Goal: Answer question/provide support

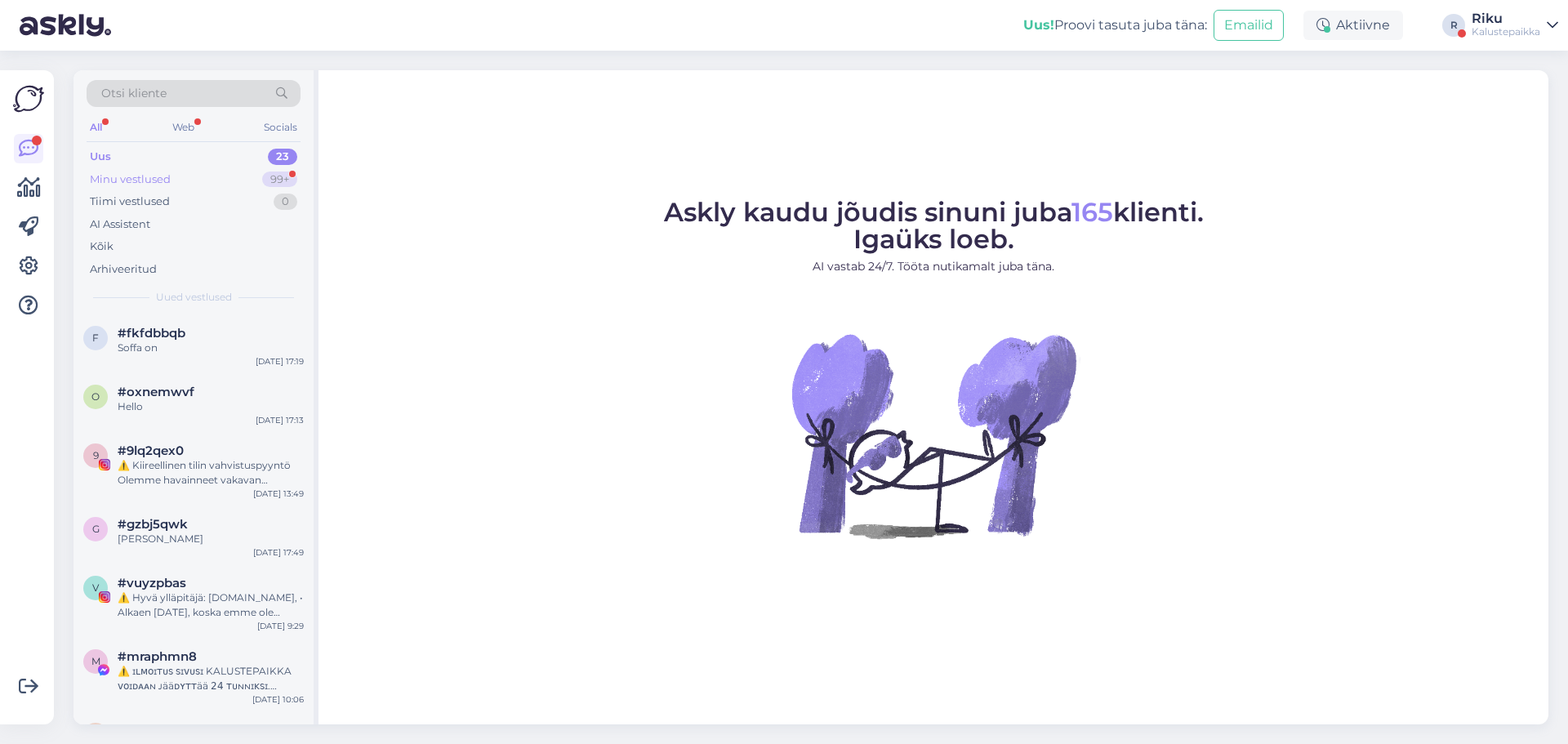
click at [142, 186] on div "Minu vestlused" at bounding box center [130, 179] width 80 height 16
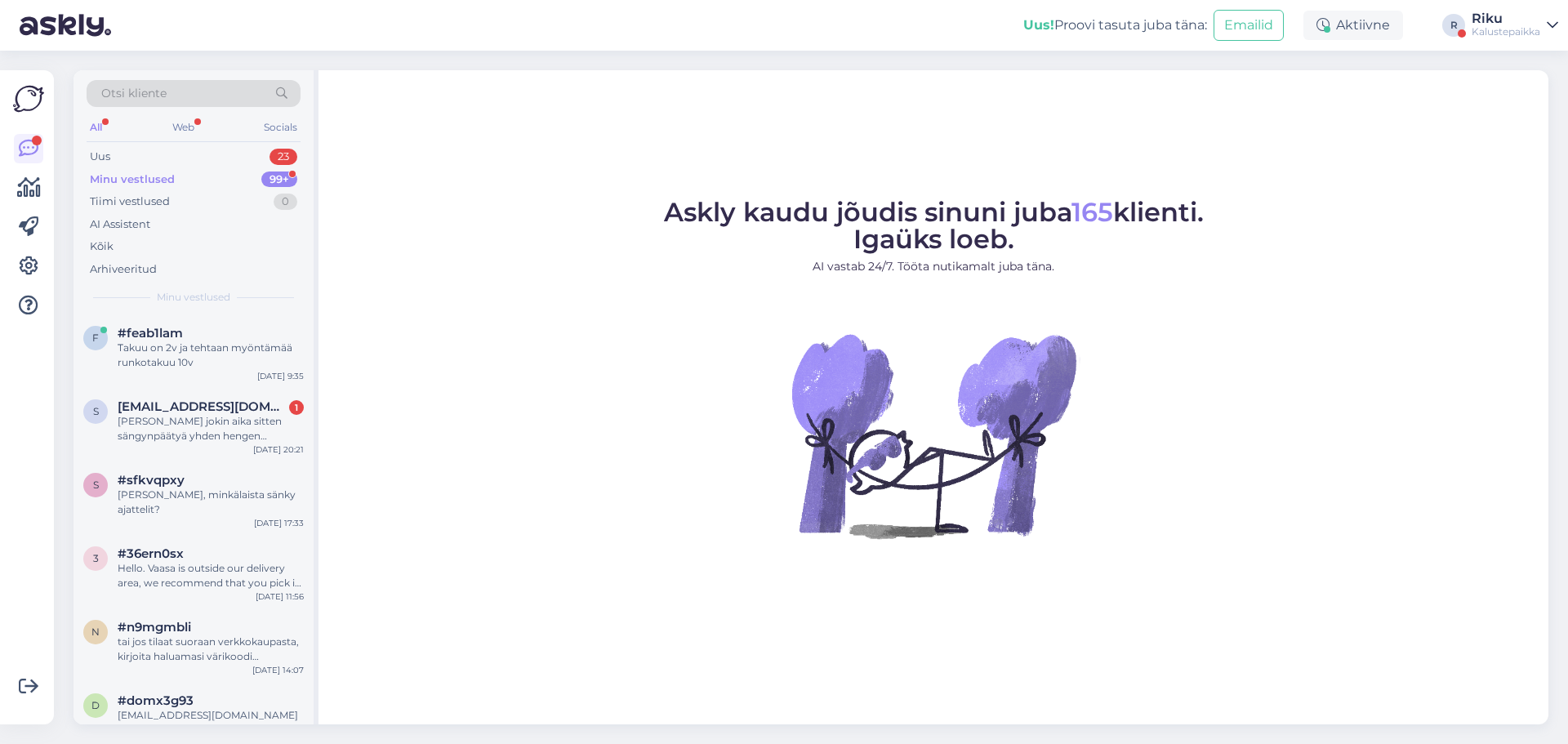
click at [180, 116] on div "Otsi kliente" at bounding box center [193, 97] width 214 height 36
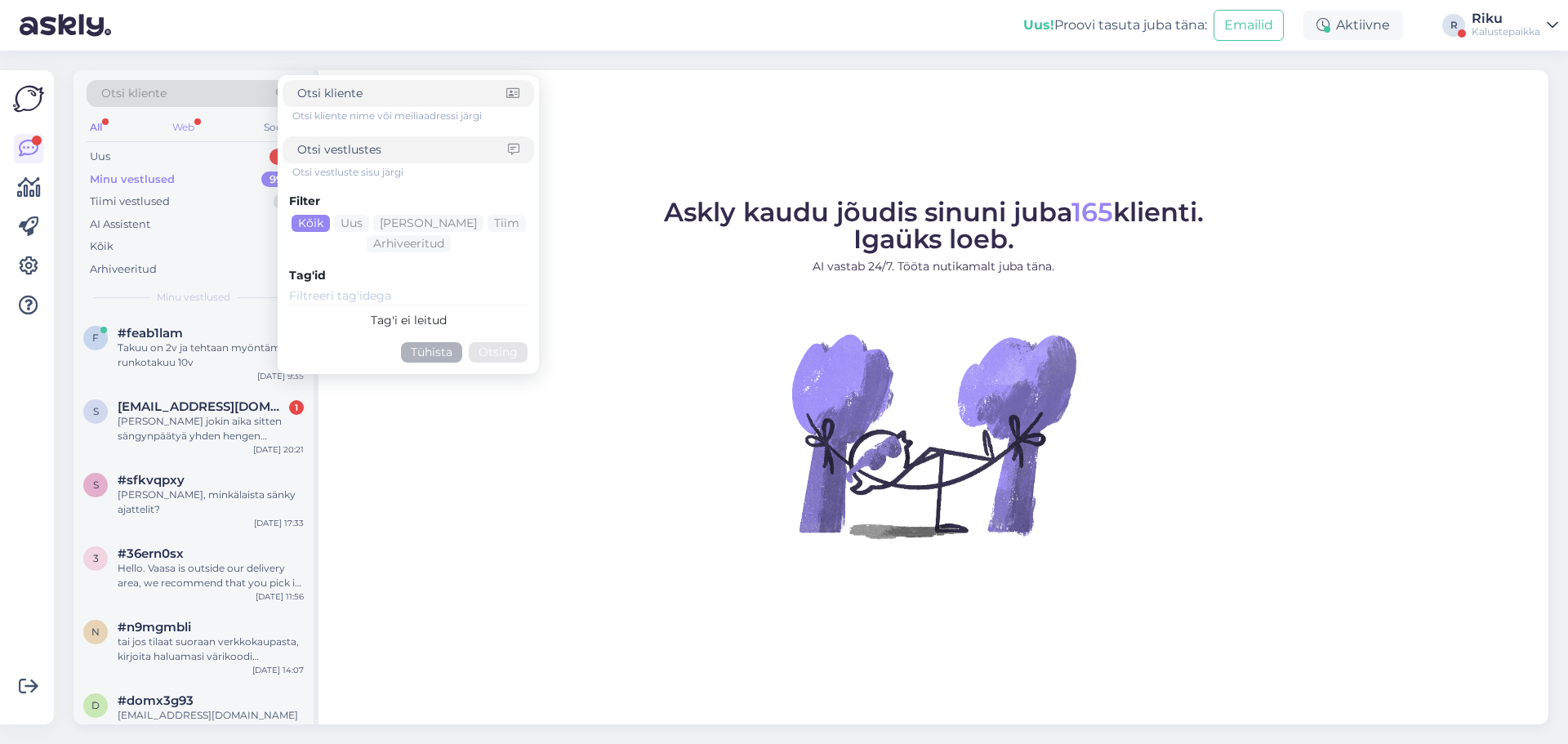
click at [181, 123] on div "Web" at bounding box center [184, 127] width 29 height 21
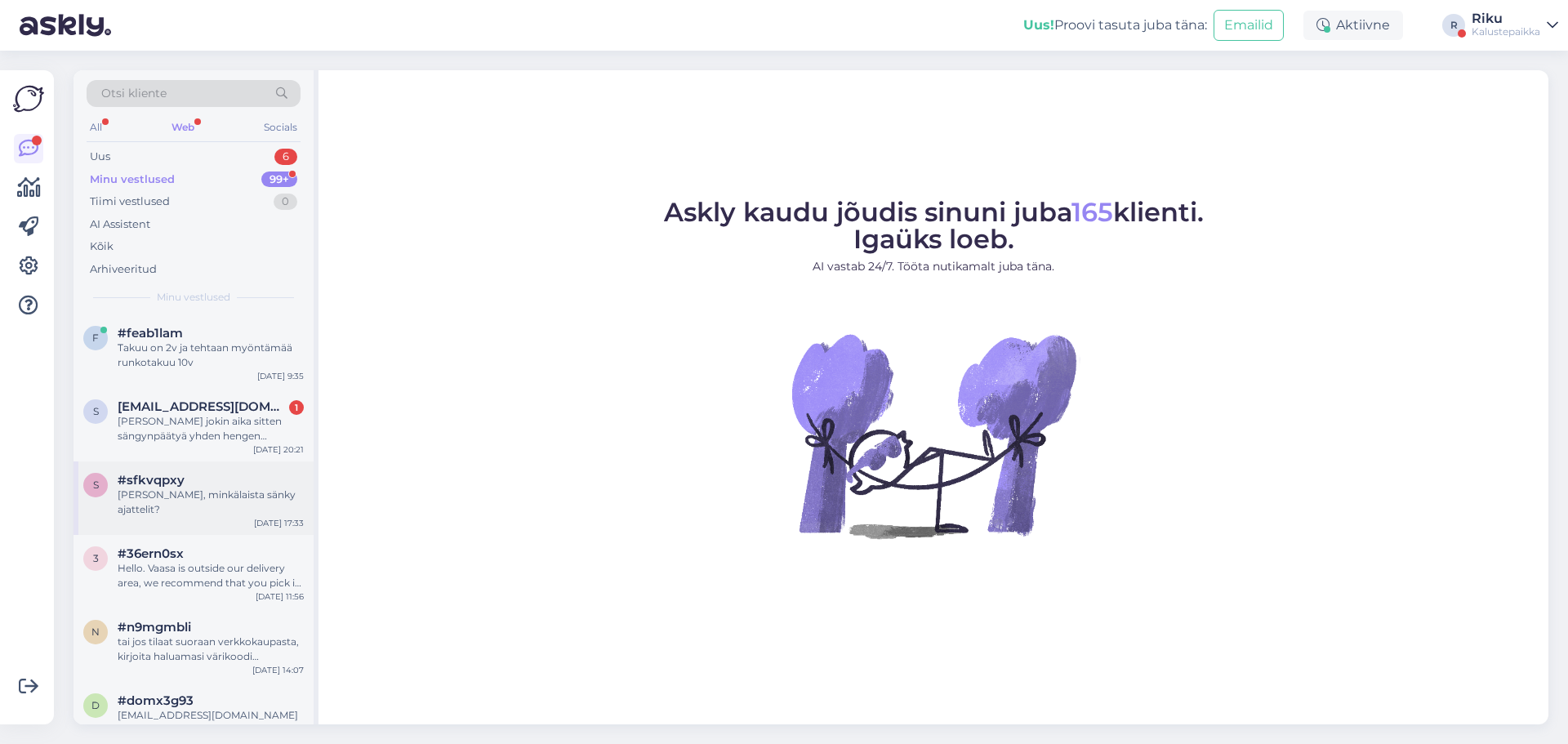
click at [217, 485] on div "#sfkvqpxy" at bounding box center [211, 480] width 186 height 14
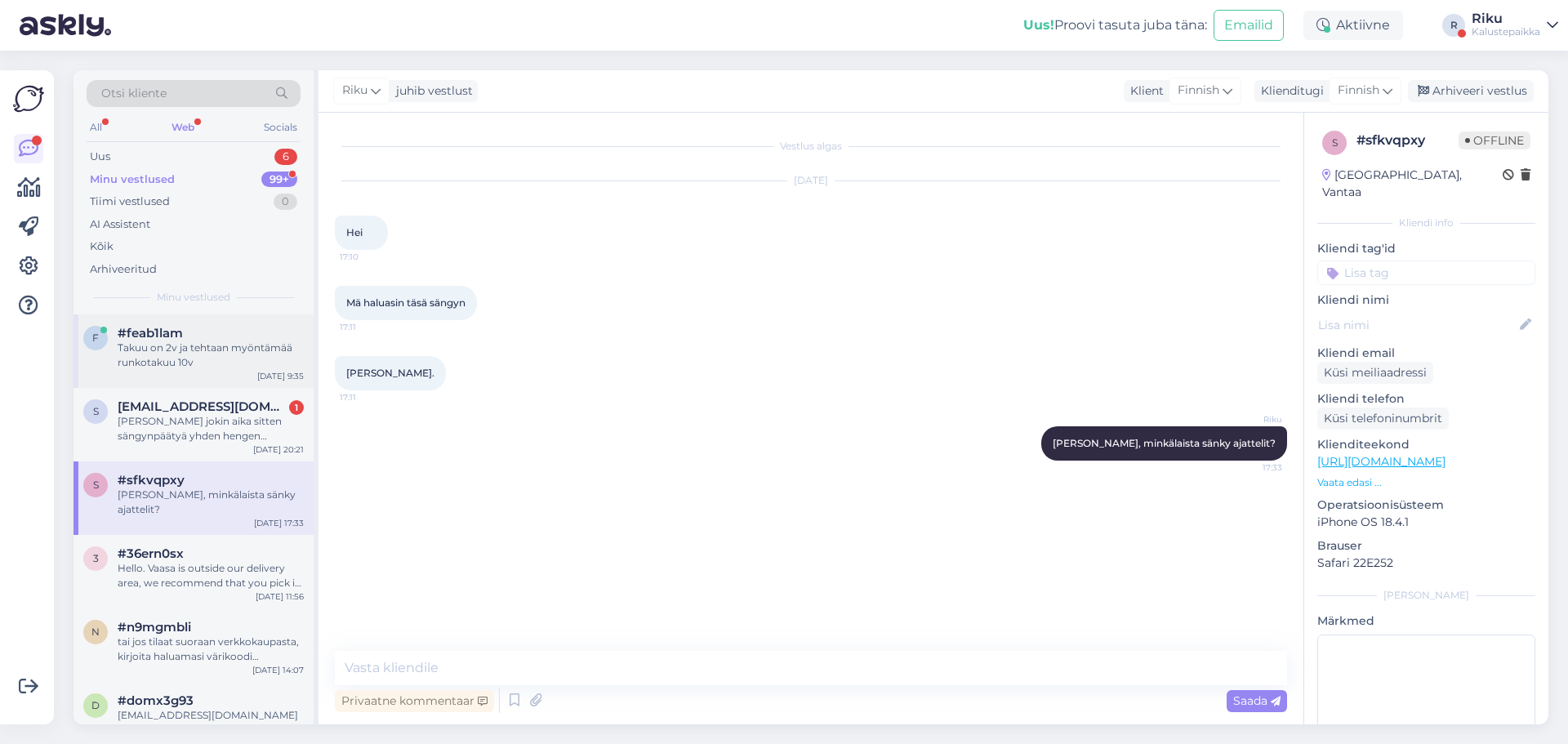
click at [178, 350] on div "Takuu on 2v ja tehtaan myöntämää runkotakuu 10v" at bounding box center [211, 355] width 186 height 30
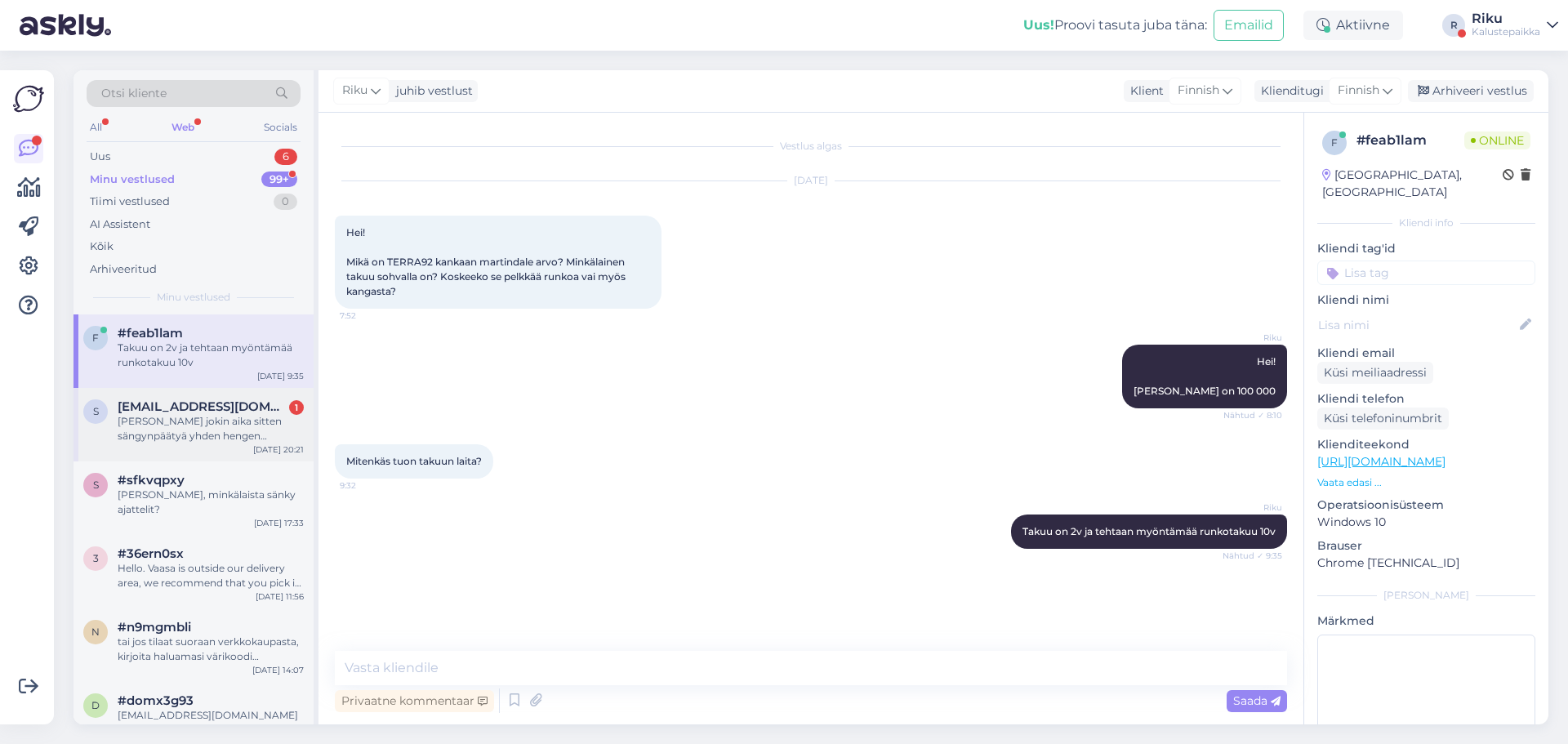
click at [178, 433] on div "[PERSON_NAME] jokin aika sitten sängynpäätyä yhden hengen sänkyyn, lev. 75-80cm…" at bounding box center [211, 429] width 186 height 30
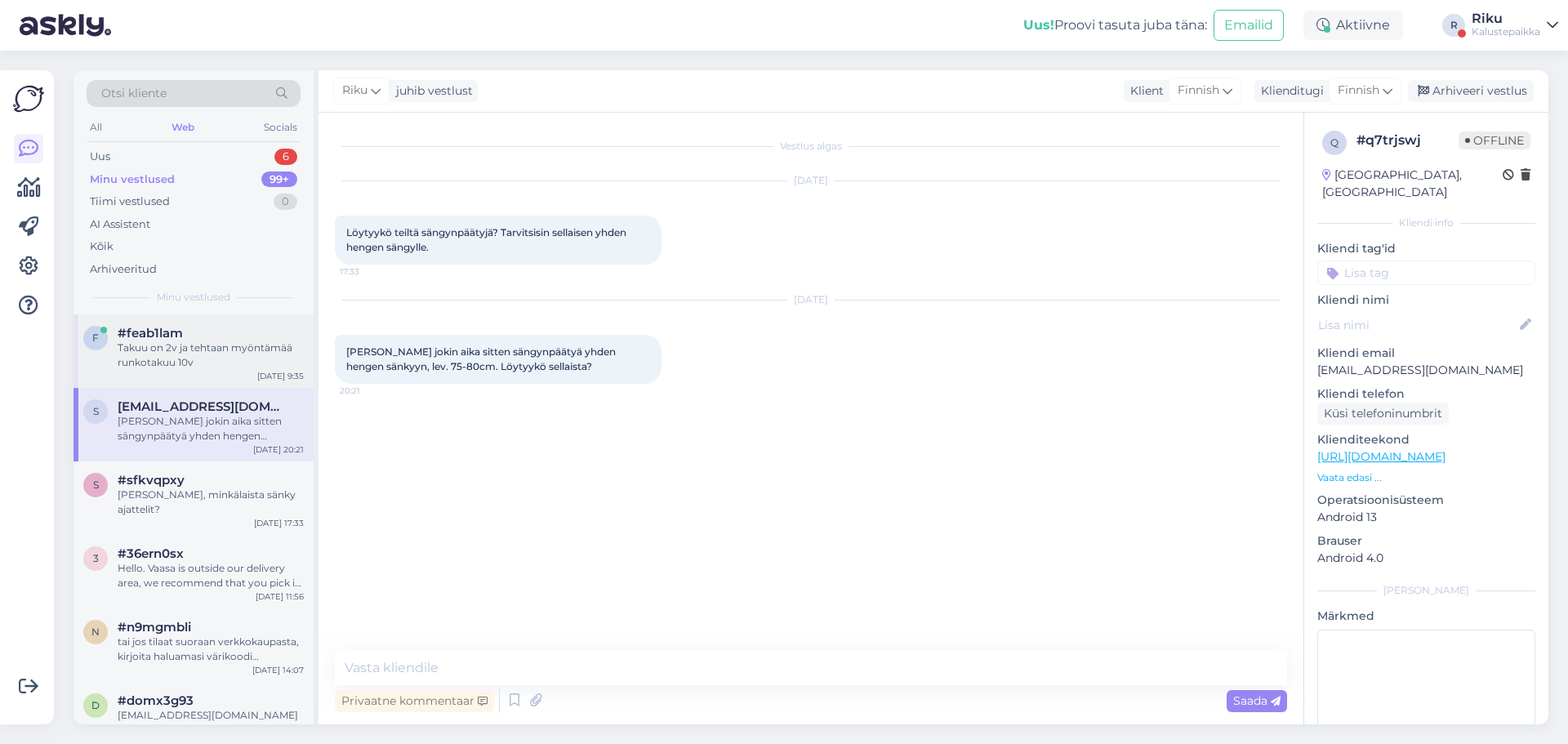
click at [181, 347] on div "Takuu on 2v ja tehtaan myöntämää runkotakuu 10v" at bounding box center [211, 355] width 186 height 30
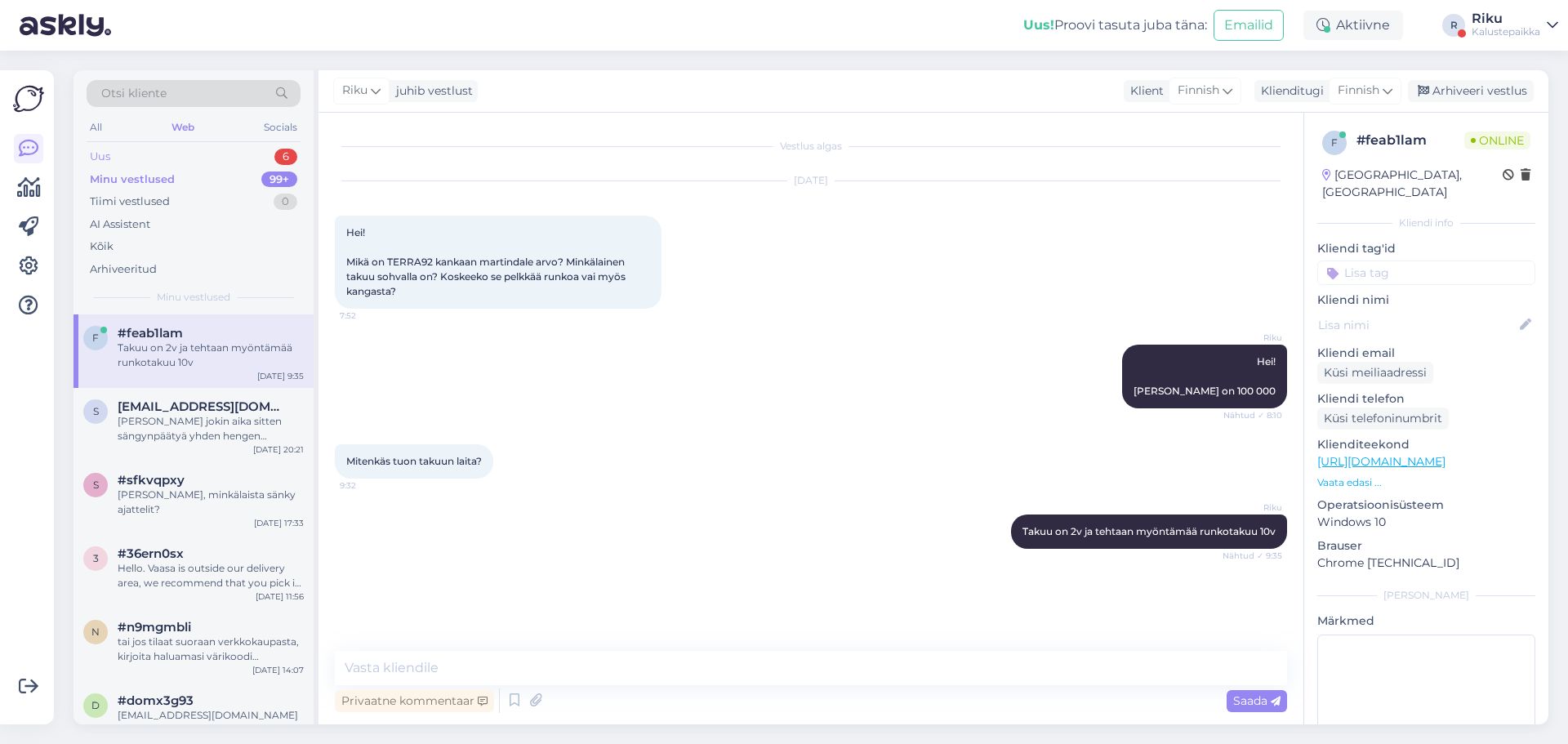
click at [136, 151] on div "Uus 6" at bounding box center [193, 157] width 214 height 23
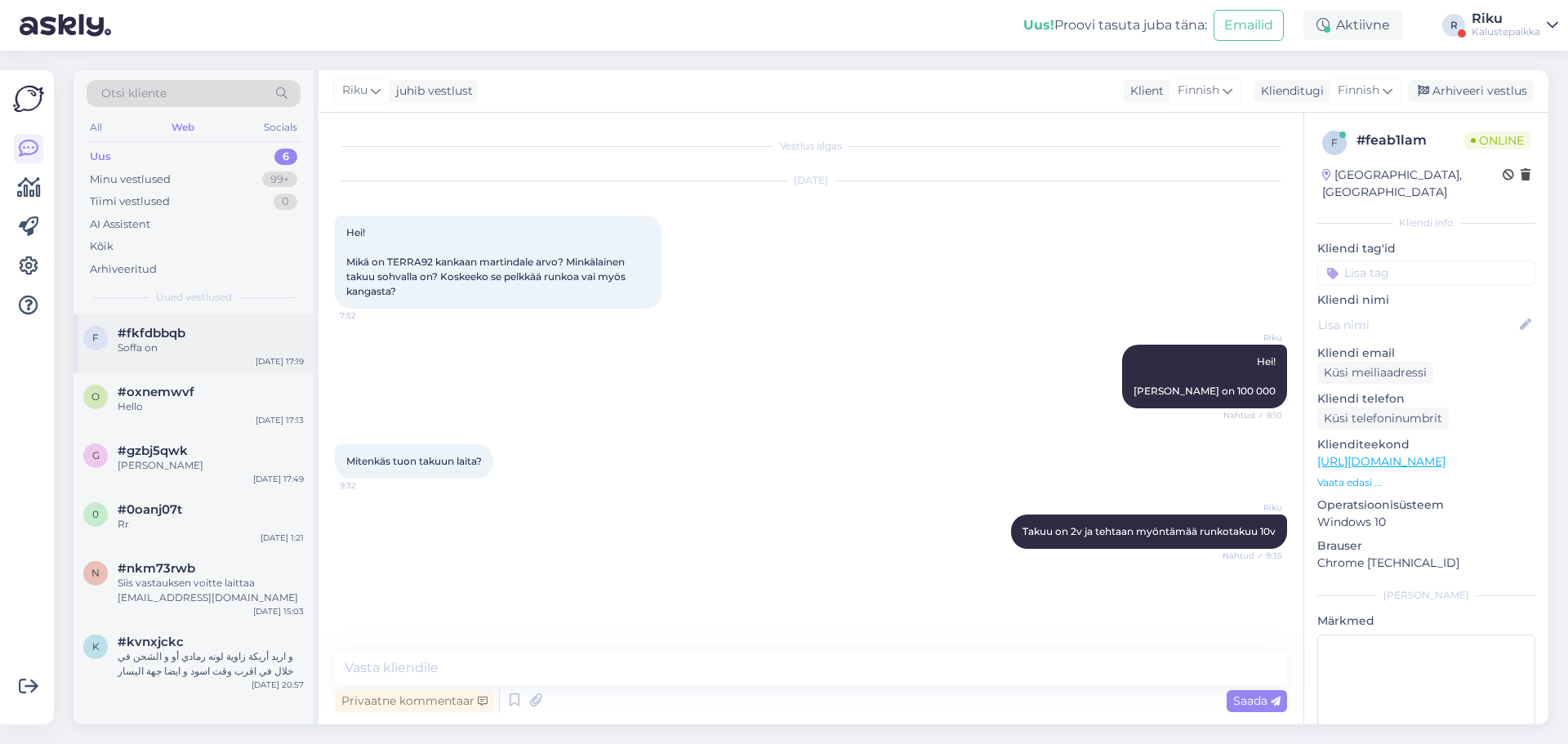
click at [161, 338] on span "#fkfdbbqb" at bounding box center [152, 333] width 68 height 14
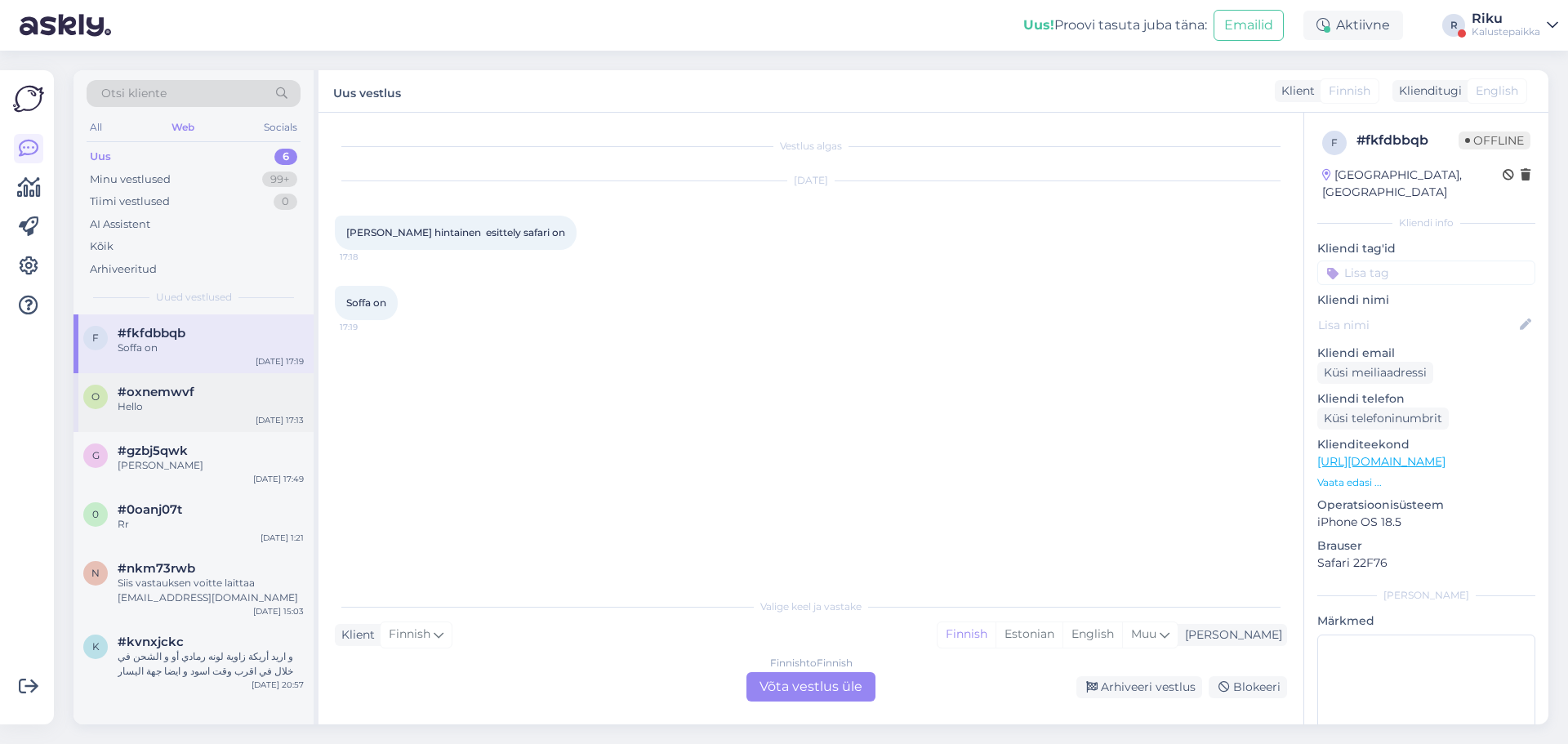
click at [176, 395] on span "#oxnemwvf" at bounding box center [156, 391] width 77 height 14
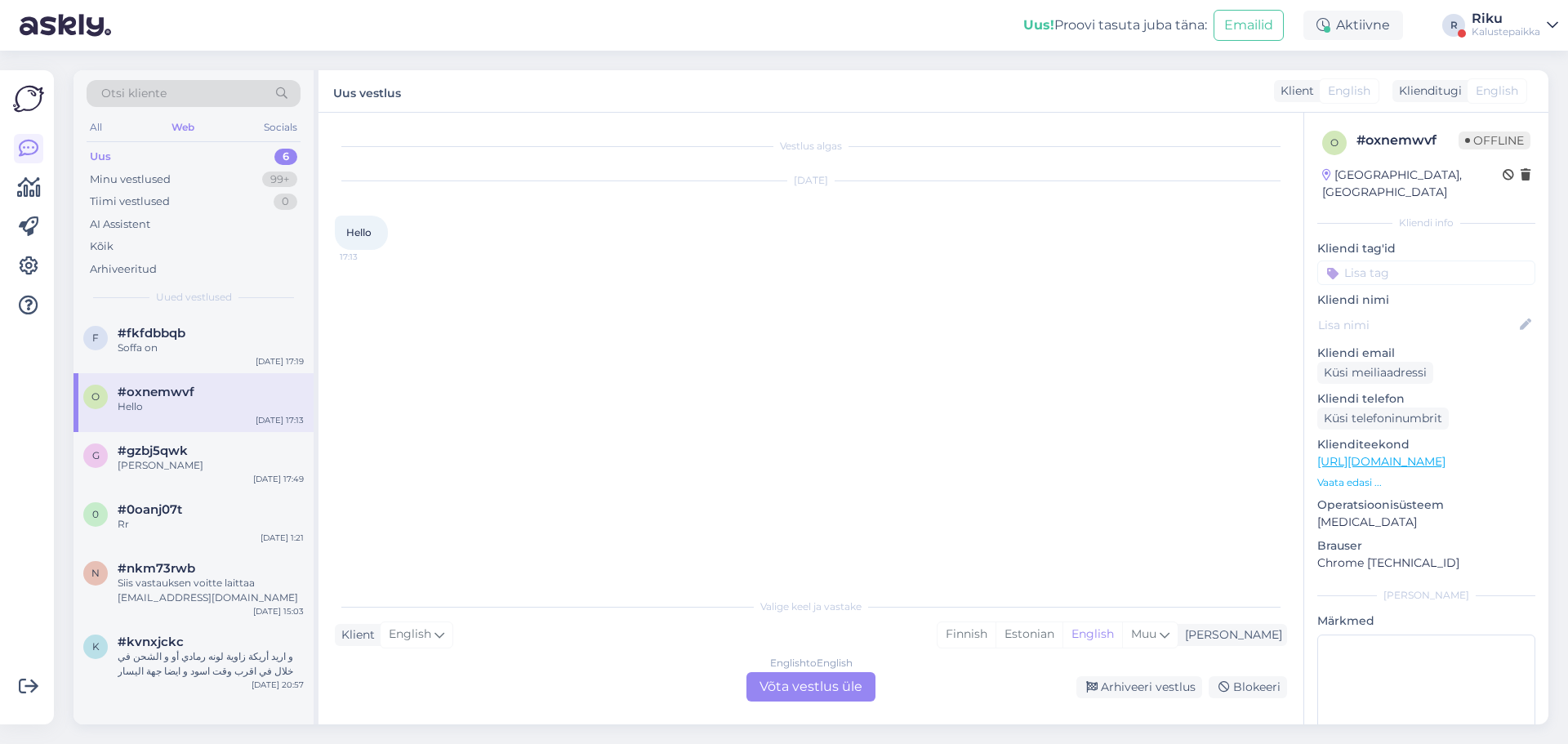
click at [175, 430] on div "o #oxnemwvf Hello [DATE] 17:13" at bounding box center [193, 403] width 240 height 58
click at [175, 501] on div "0 #0oanj07t Rr [DATE] 1:21" at bounding box center [193, 519] width 240 height 58
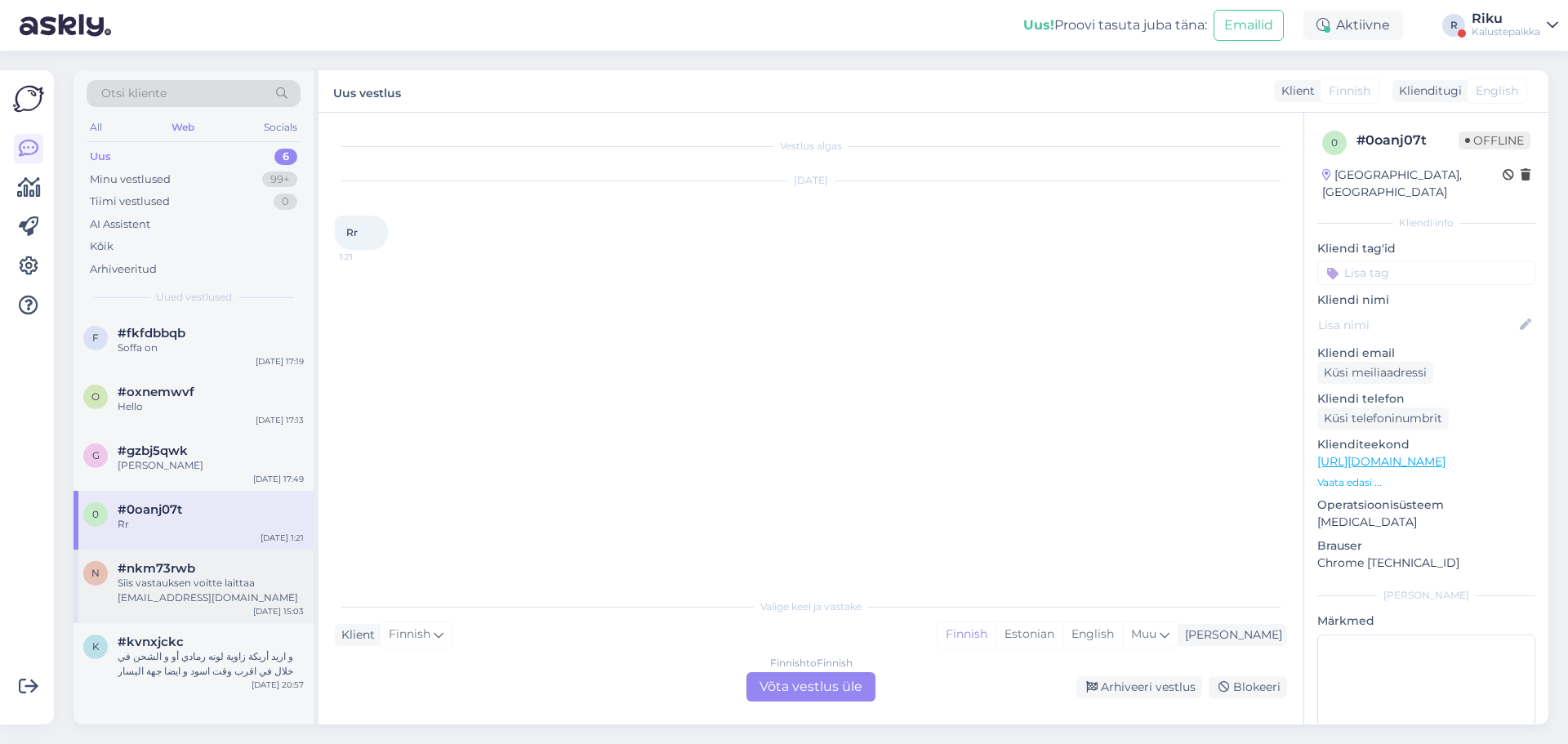
click at [180, 555] on div "n #nkm73rwb Siis vastauksen voitte laittaa [EMAIL_ADDRESS][DOMAIN_NAME] [DATE] …" at bounding box center [193, 586] width 240 height 74
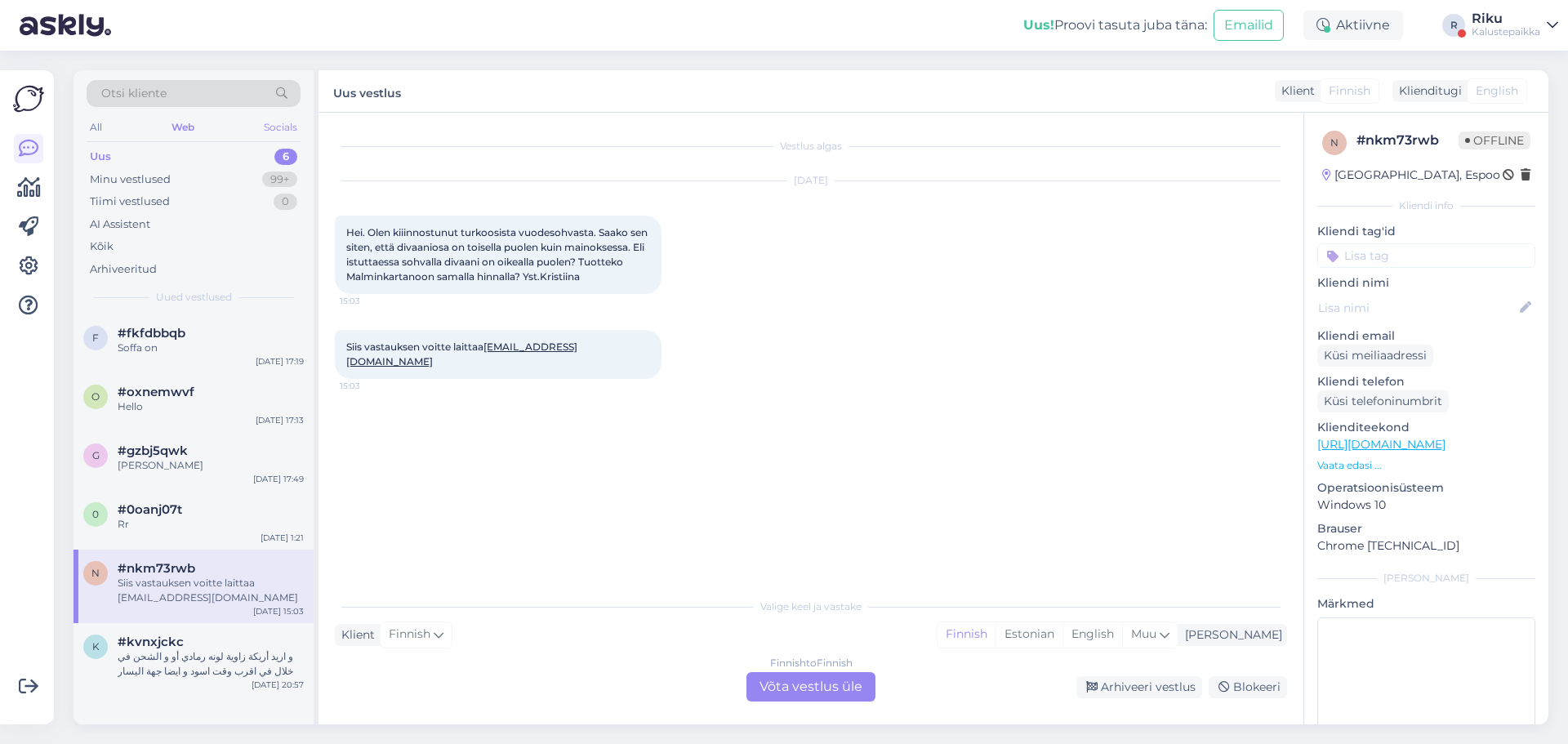
click at [263, 125] on div "Socials" at bounding box center [280, 127] width 40 height 21
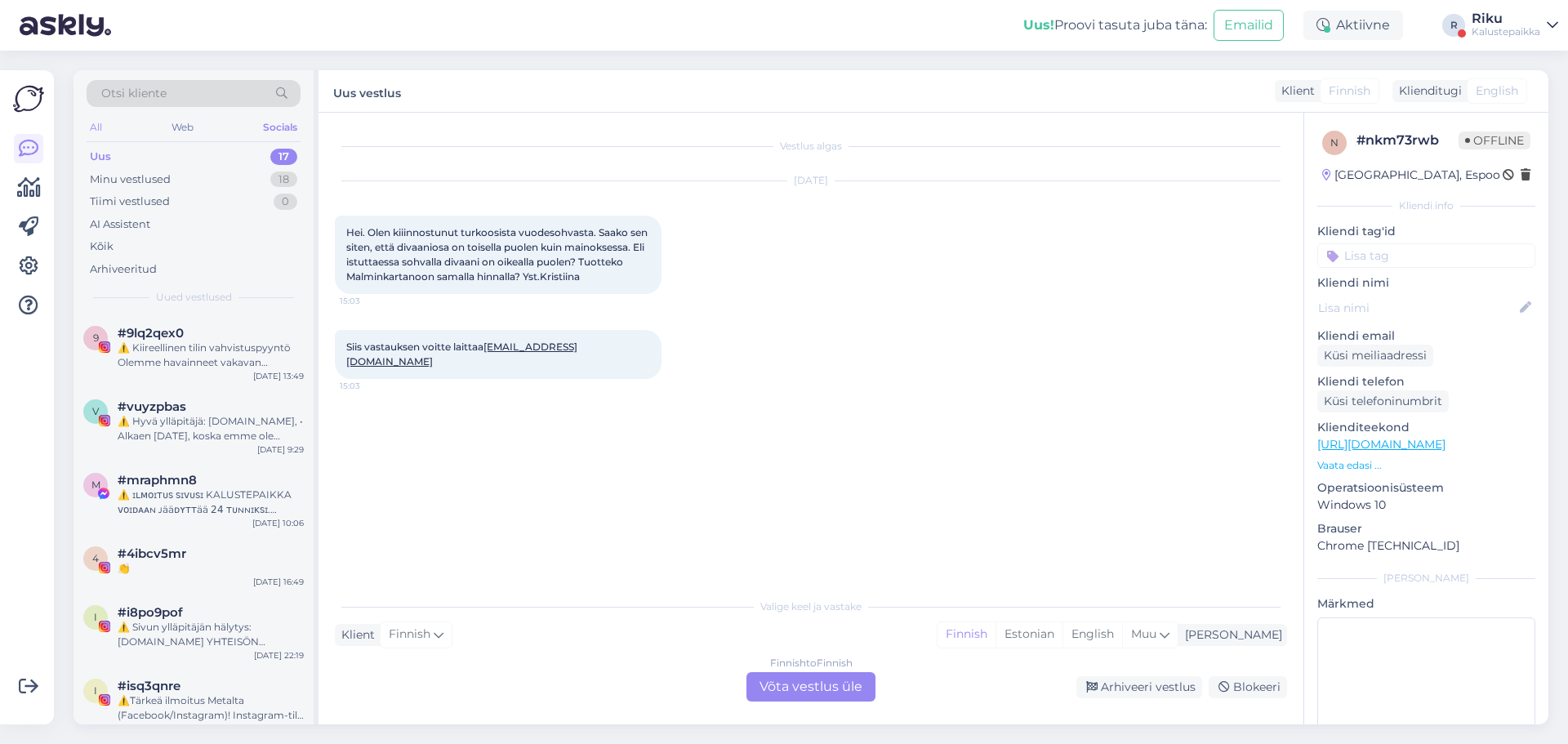
click at [103, 131] on div "All" at bounding box center [96, 127] width 19 height 21
